Goal: Task Accomplishment & Management: Complete application form

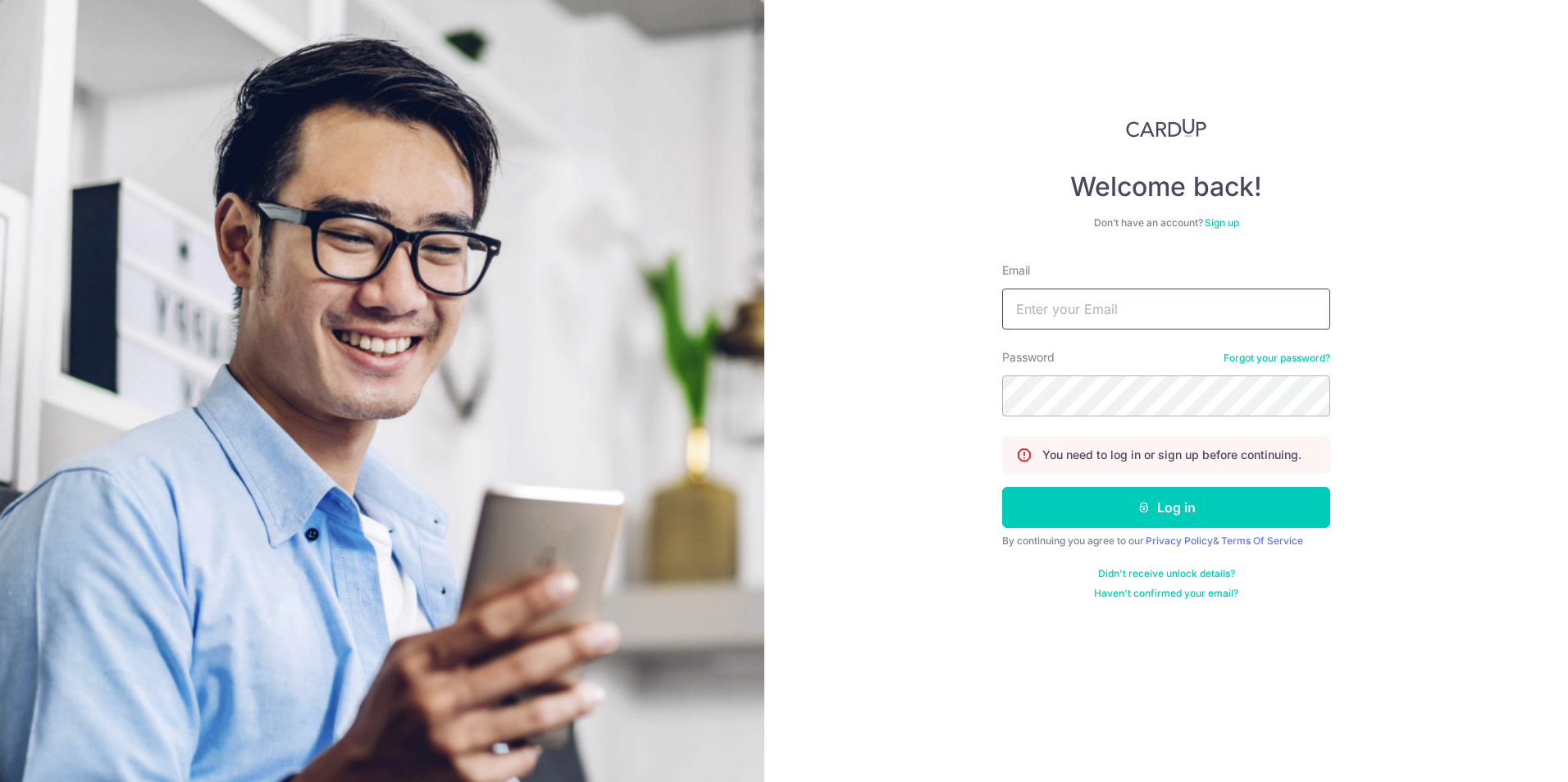
click at [1068, 305] on input "Email" at bounding box center [1167, 309] width 329 height 41
type input "daphne@maximusracing.com"
click at [1206, 531] on form "Email daphne@maximusracing.com Password Forgot your password? You need to log i…" at bounding box center [1167, 431] width 329 height 338
click at [1210, 529] on form "Email daphne@maximusracing.com Password Forgot your password? You need to log i…" at bounding box center [1167, 431] width 329 height 338
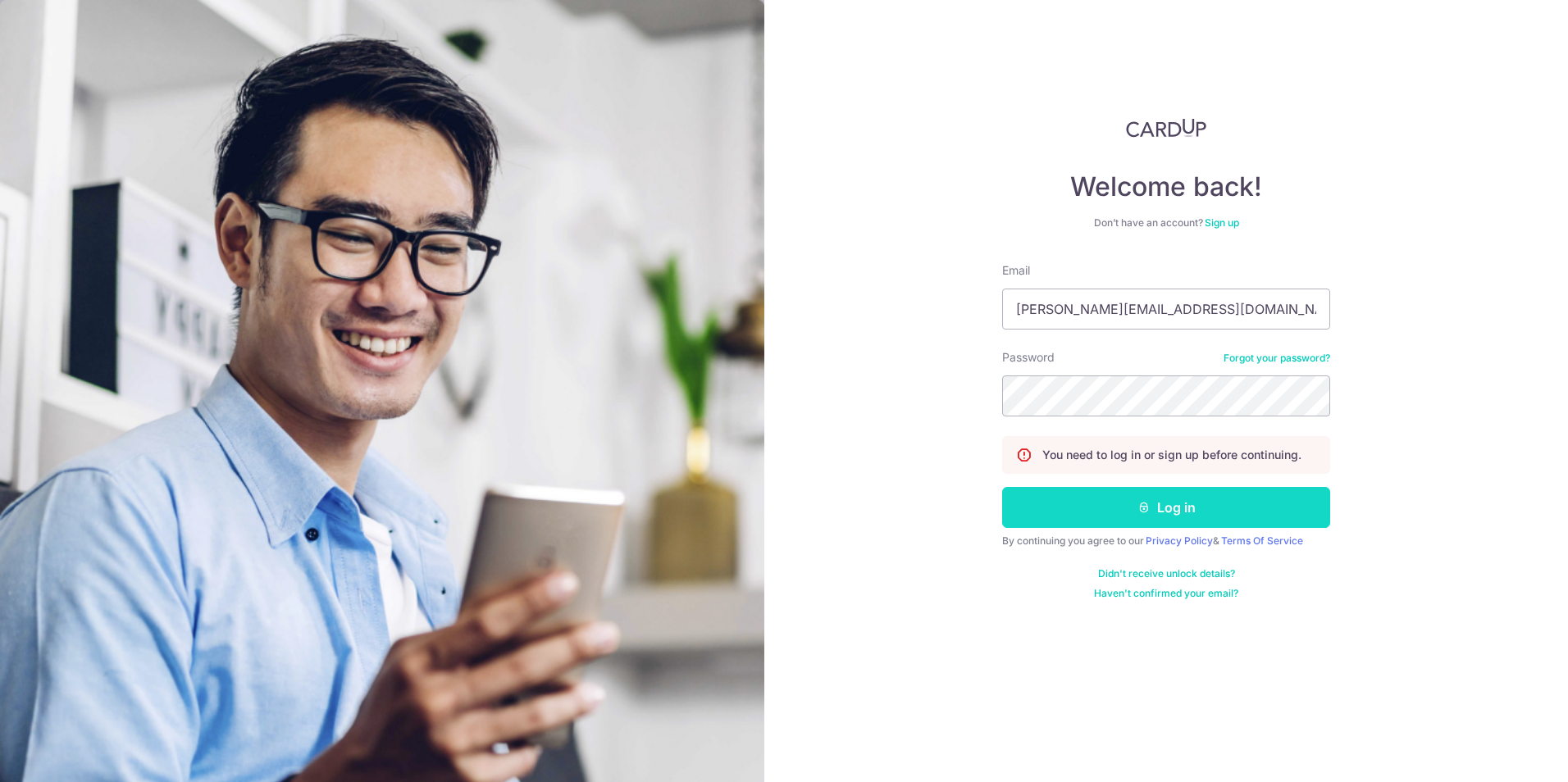
click at [1206, 526] on button "Log in" at bounding box center [1167, 507] width 329 height 41
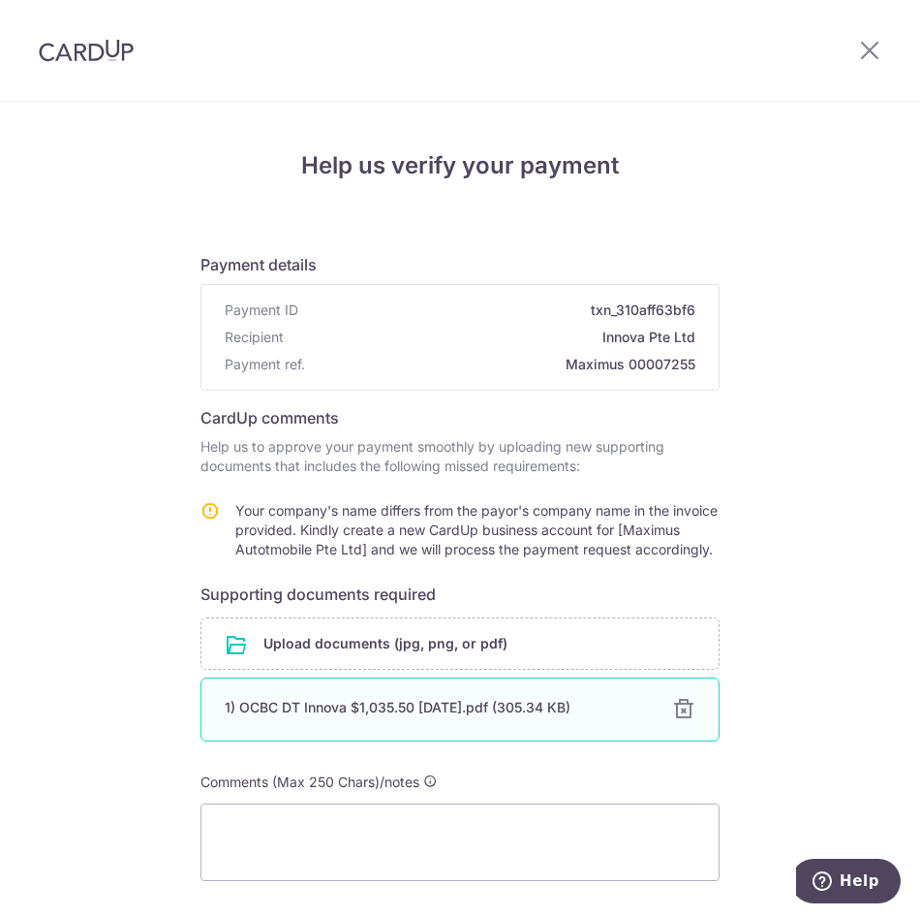
scroll to position [162, 0]
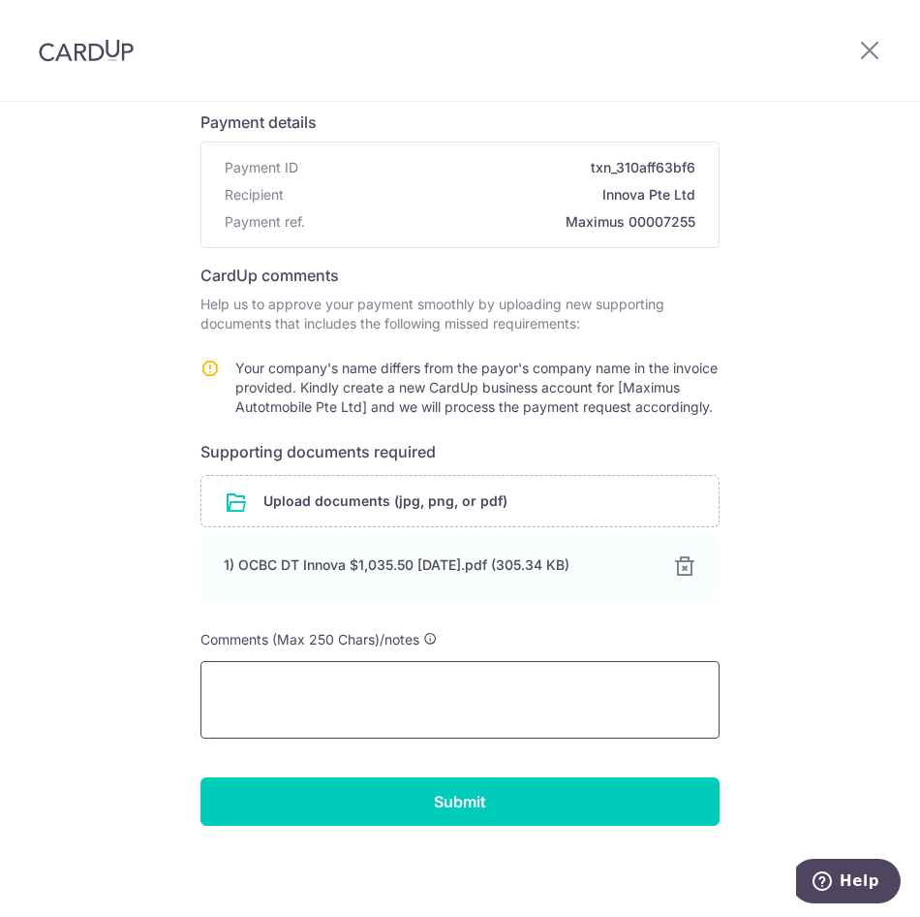
click at [469, 684] on textarea at bounding box center [460, 700] width 519 height 78
type textarea "A"
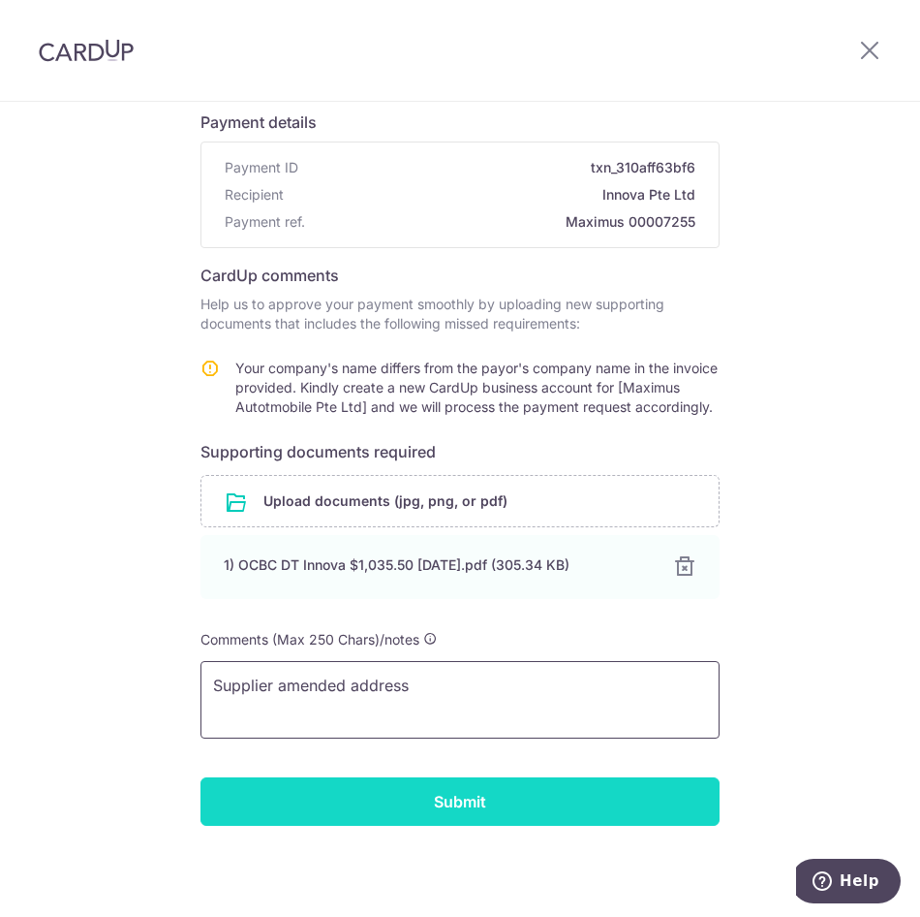
type textarea "Supplier amended address"
click at [480, 807] on input "Submit" at bounding box center [460, 801] width 519 height 48
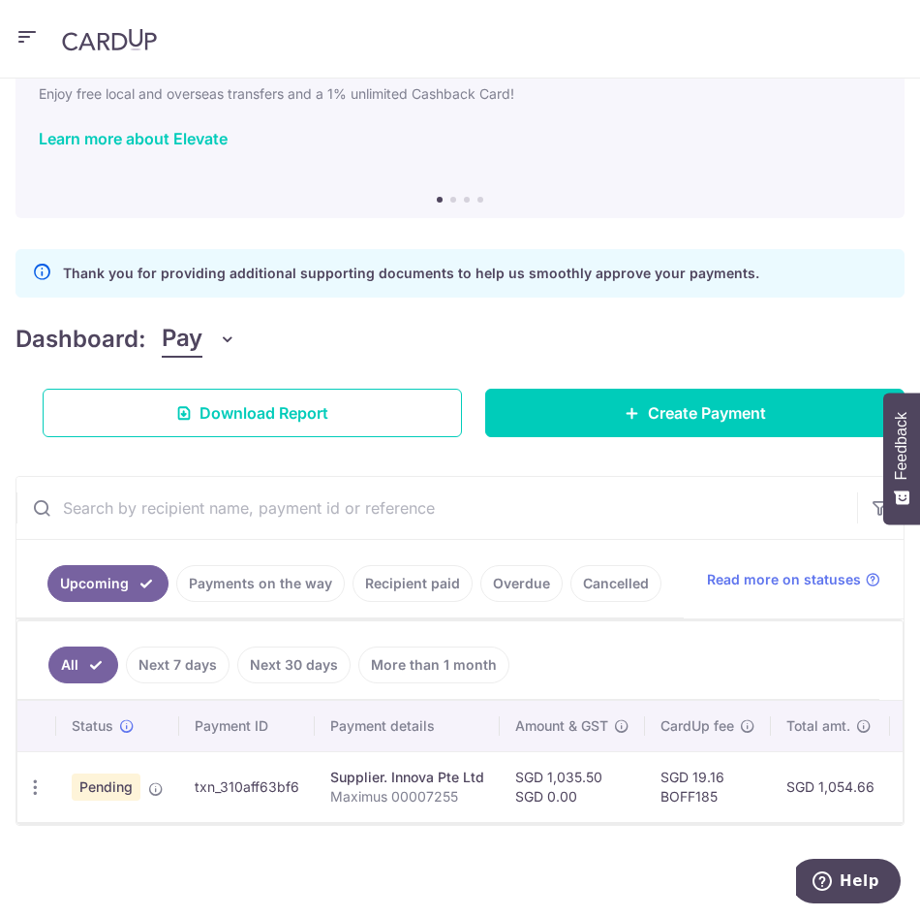
scroll to position [121, 0]
